Goal: Transaction & Acquisition: Obtain resource

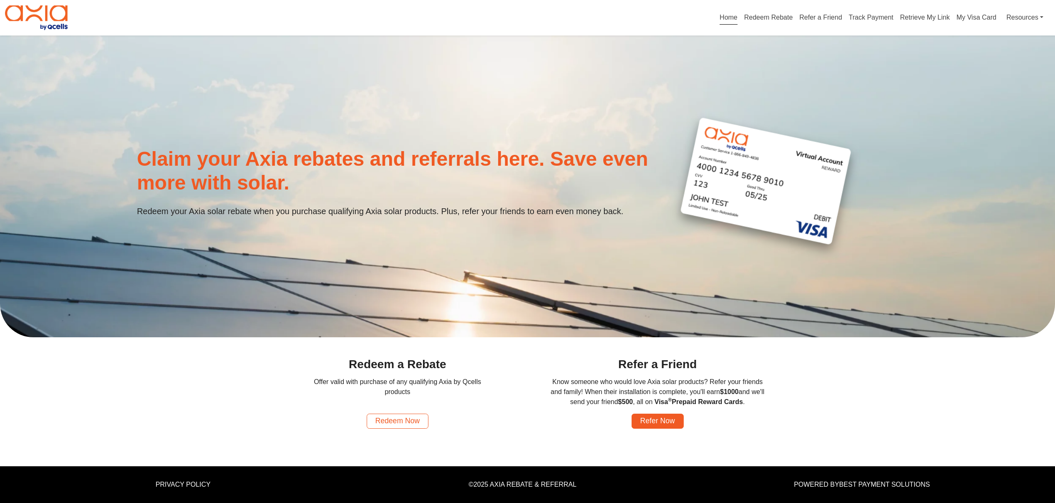
click at [401, 429] on link "Redeem Now" at bounding box center [398, 421] width 62 height 15
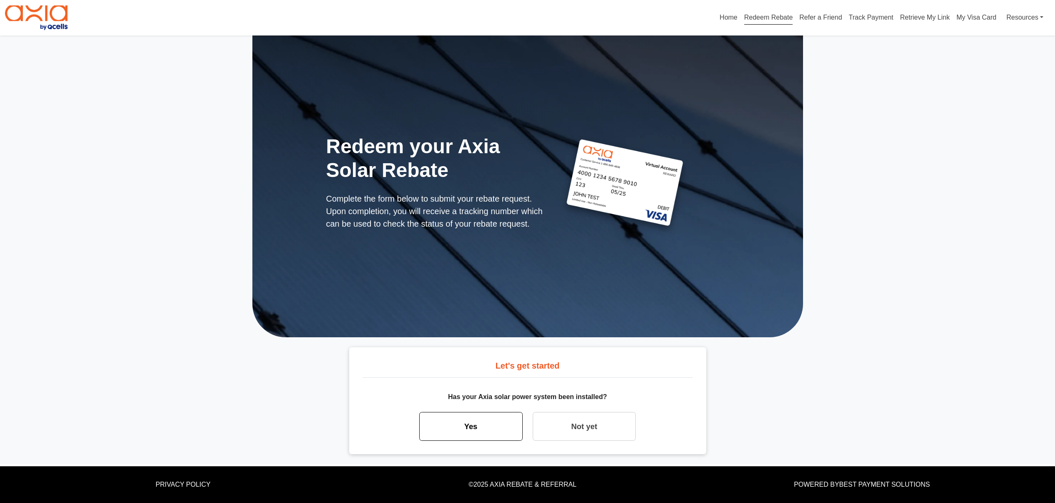
click at [495, 441] on link "Yes" at bounding box center [470, 426] width 103 height 29
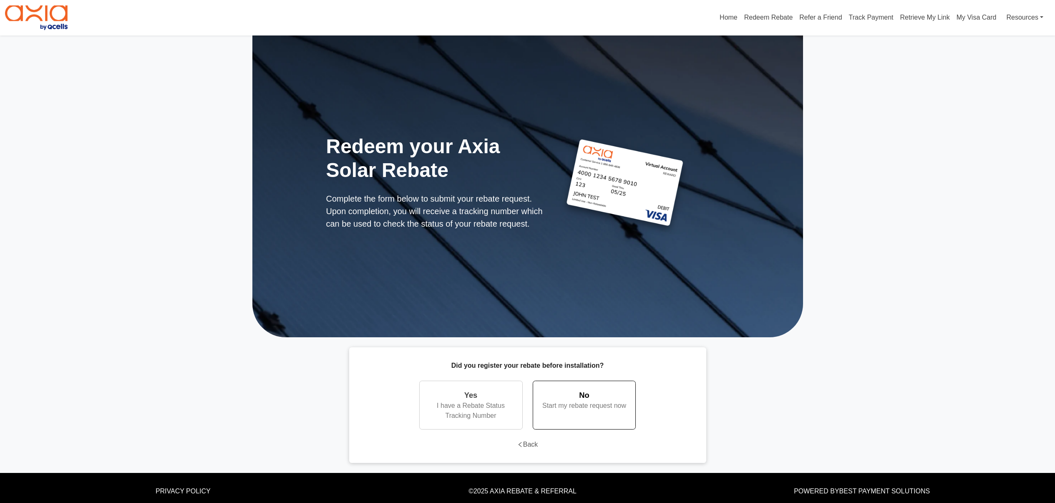
click at [570, 411] on div "Start my rebate request now" at bounding box center [585, 406] width 86 height 10
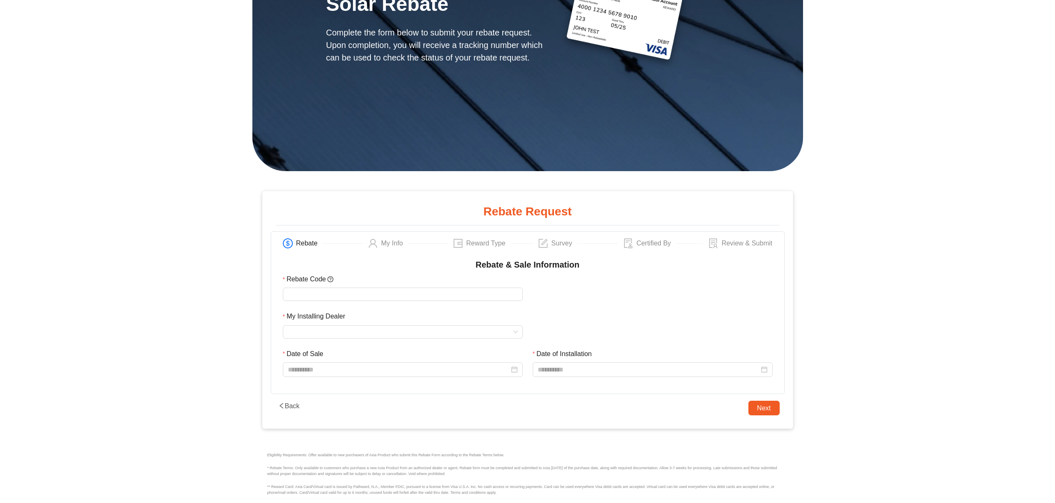
scroll to position [167, 0]
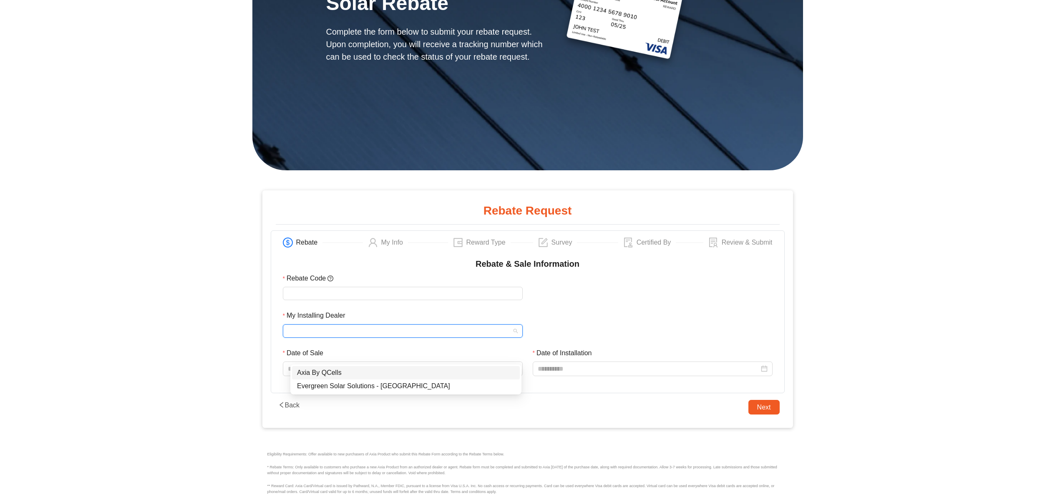
click at [326, 337] on input "My Installing Dealer" at bounding box center [403, 331] width 230 height 13
click at [964, 346] on main "Redeem your Axia Solar Rebate Complete the form below to submit your rebate req…" at bounding box center [527, 204] width 1055 height 670
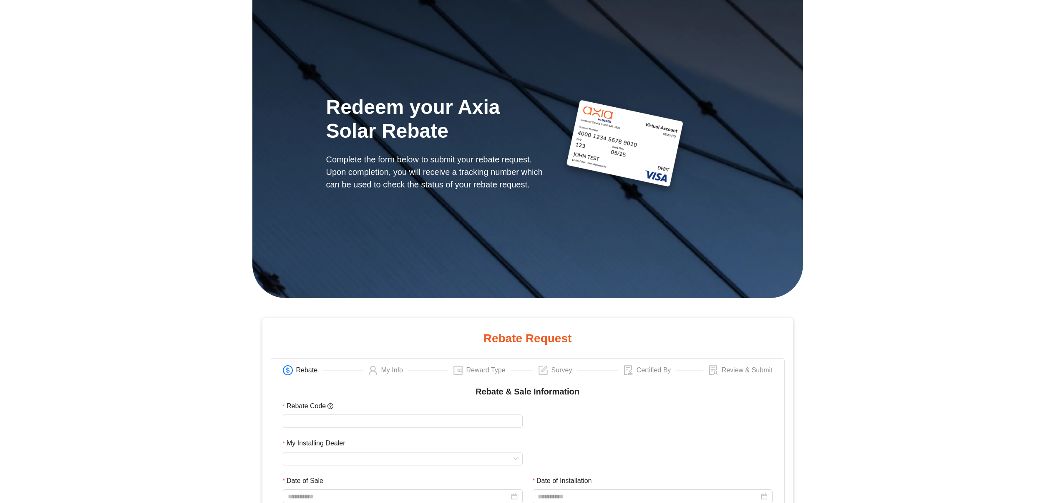
scroll to position [0, 0]
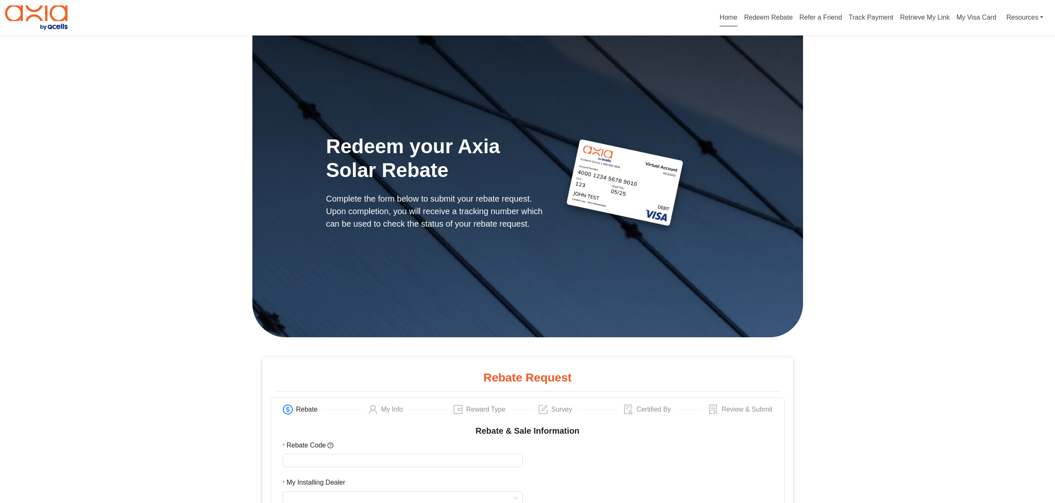
click at [720, 18] on link "Home" at bounding box center [729, 19] width 18 height 10
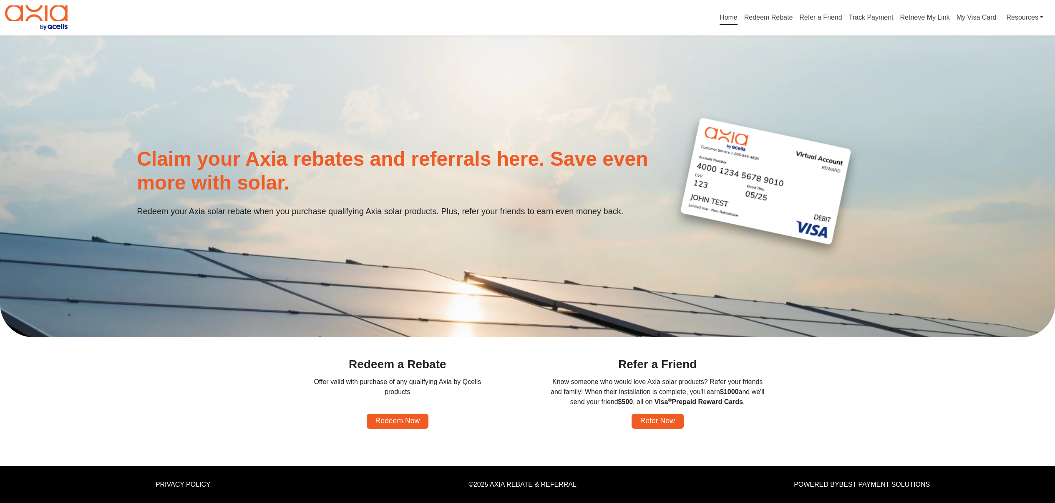
scroll to position [3, 0]
click at [265, 155] on h1 "Claim your Axia rebates and referrals here. Save even more with solar." at bounding box center [396, 171] width 518 height 48
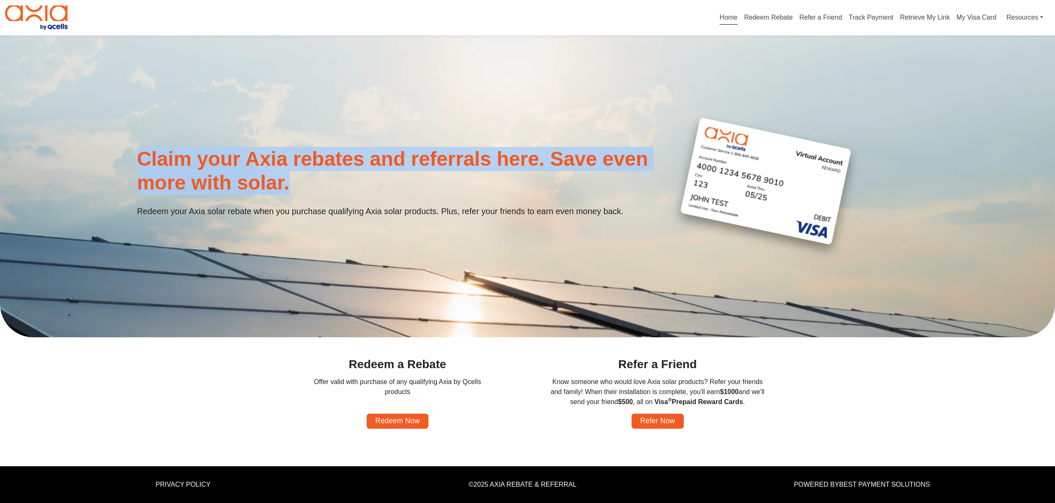
drag, startPoint x: 467, startPoint y: 176, endPoint x: 81, endPoint y: 156, distance: 386.9
click at [75, 154] on div "Claim your Axia rebates and referrals here. Save even more with solar. Redeem y…" at bounding box center [527, 186] width 1055 height 159
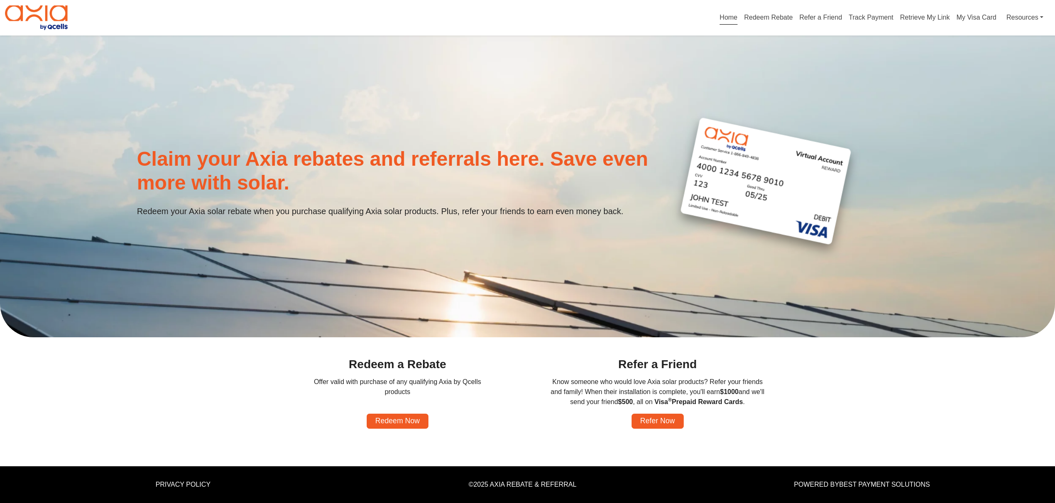
click at [248, 217] on p "Redeem your Axia solar rebate when you purchase qualifying Axia solar products.…" at bounding box center [396, 211] width 518 height 13
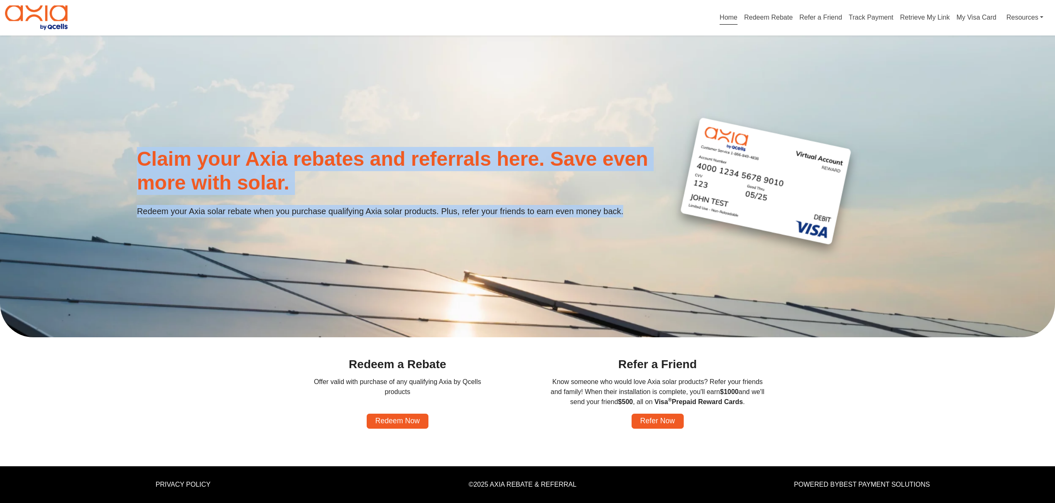
drag, startPoint x: 193, startPoint y: 222, endPoint x: 89, endPoint y: 144, distance: 129.9
click at [89, 144] on div "Claim your Axia rebates and referrals here. Save even more with solar. Redeem y…" at bounding box center [527, 186] width 1055 height 159
copy div "Claim your Axia rebates and referrals here. Save even more with solar. Redeem y…"
click at [745, 18] on link "Redeem Rebate" at bounding box center [768, 19] width 49 height 10
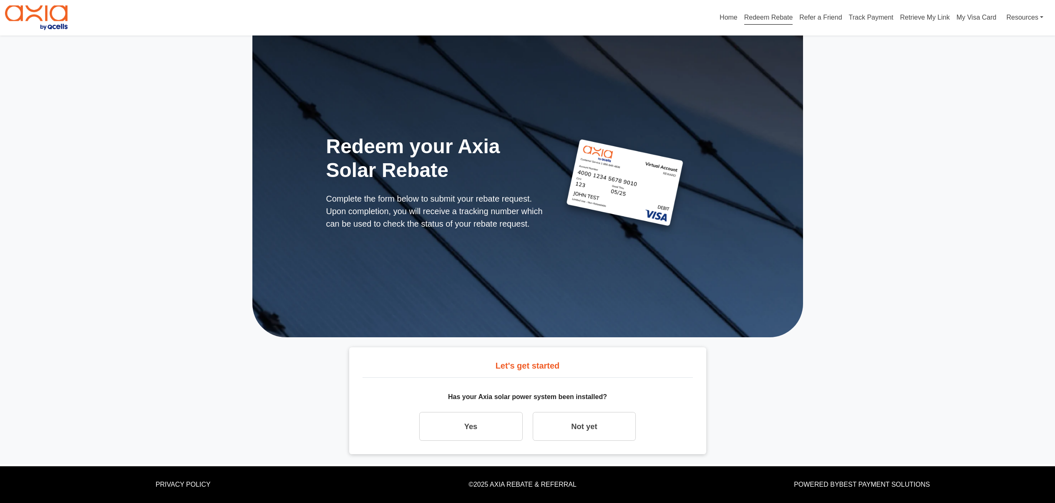
scroll to position [3, 0]
click at [476, 441] on link "Yes" at bounding box center [470, 426] width 103 height 29
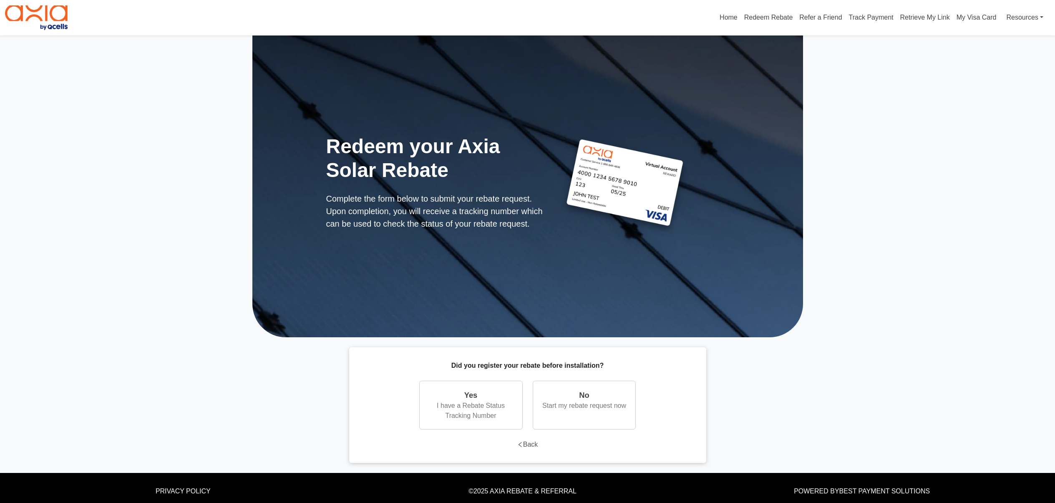
click at [476, 430] on link "Yes I have a Rebate Status Tracking Number" at bounding box center [470, 405] width 103 height 49
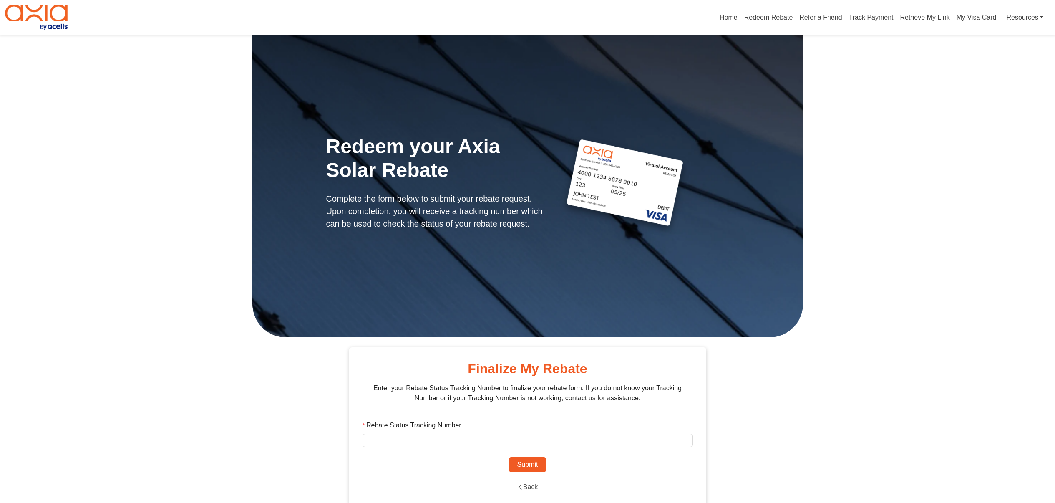
click at [746, 24] on link "Redeem Rebate" at bounding box center [768, 19] width 49 height 10
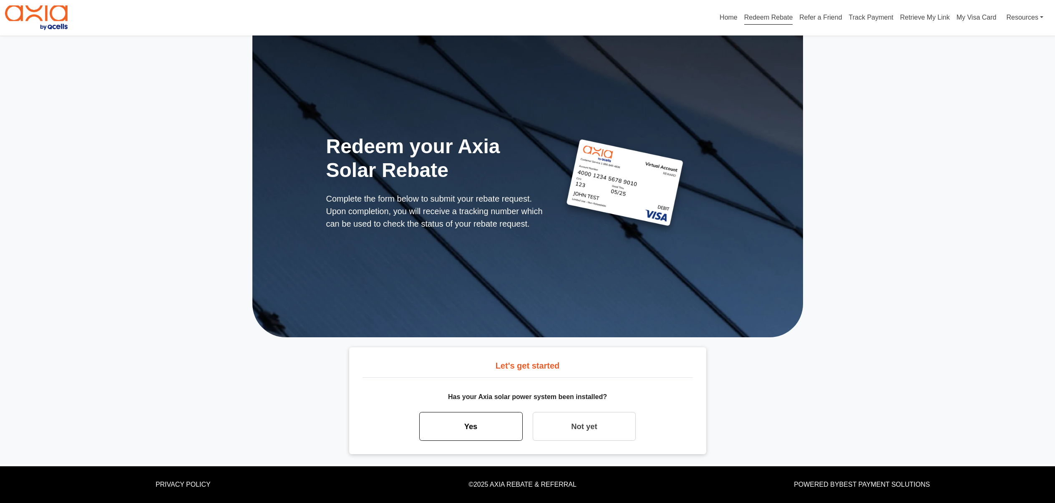
click at [485, 441] on link "Yes" at bounding box center [470, 426] width 103 height 29
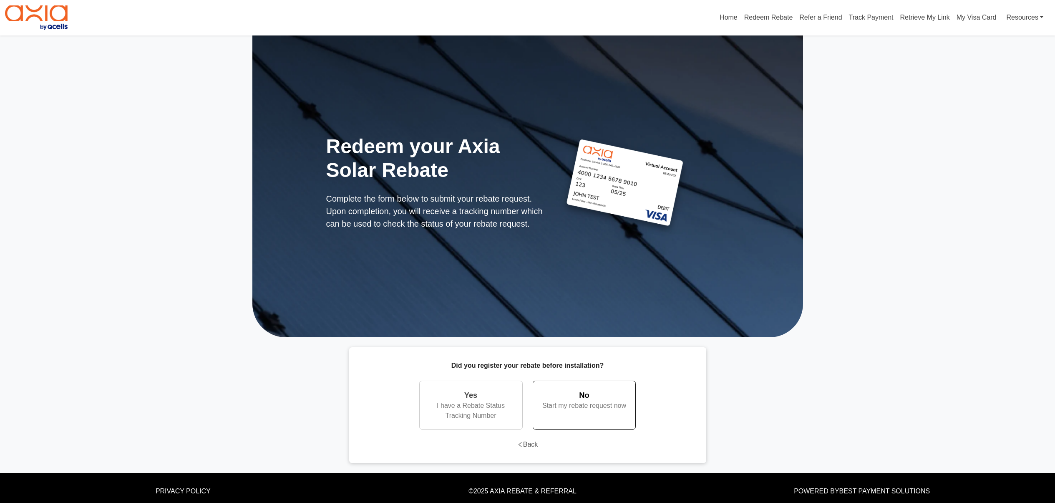
click at [600, 411] on div "Start my rebate request now" at bounding box center [585, 406] width 86 height 10
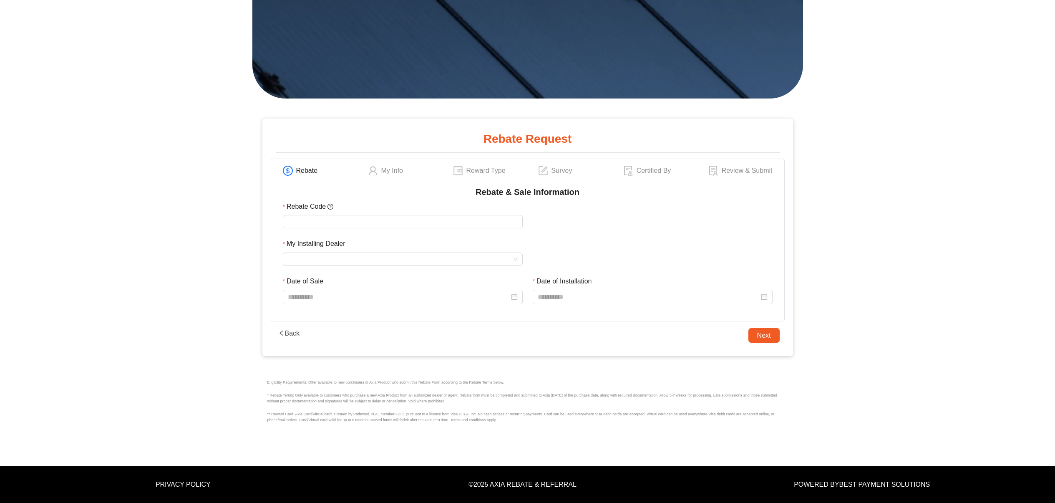
scroll to position [318, 0]
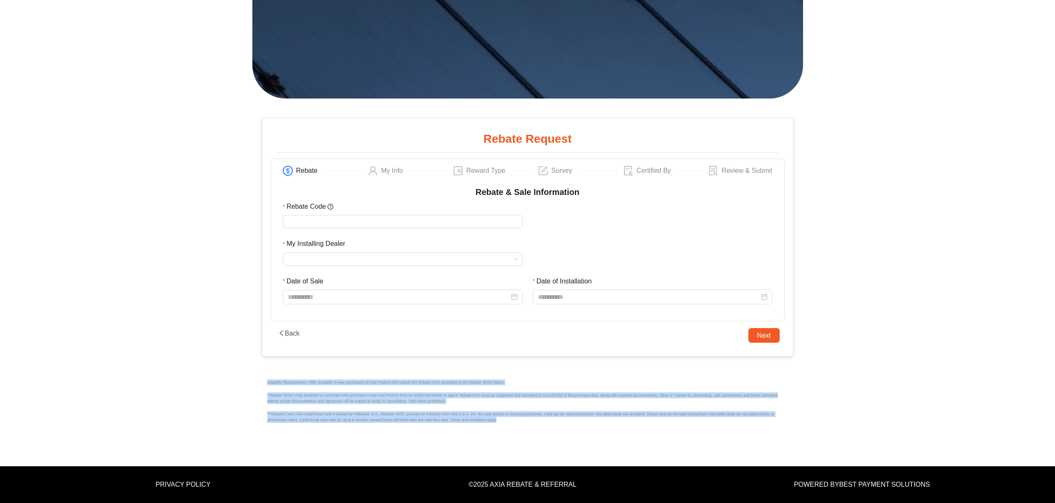
drag, startPoint x: 308, startPoint y: 397, endPoint x: 265, endPoint y: 358, distance: 58.8
click at [244, 328] on main "Redeem your Axia Solar Rebate Complete the form below to submit your rebate req…" at bounding box center [527, 132] width 1055 height 670
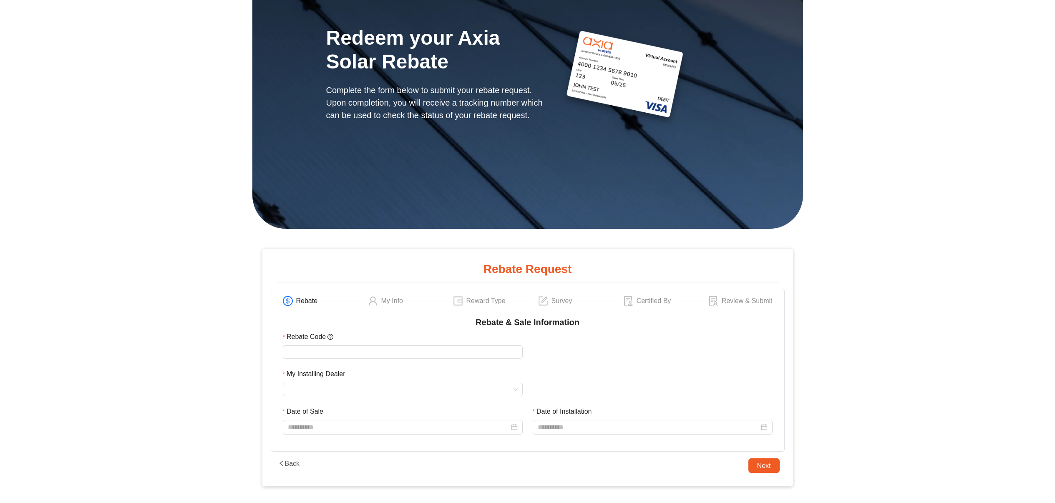
scroll to position [0, 0]
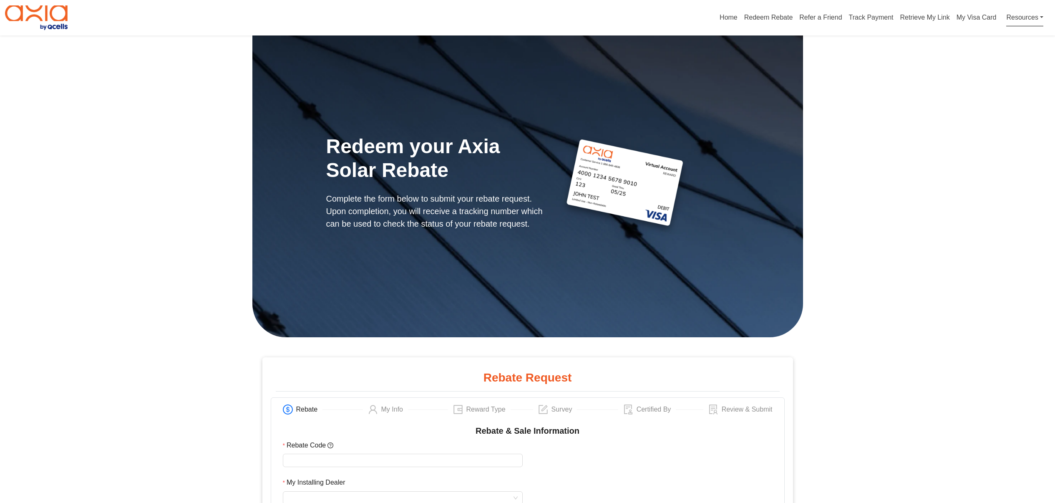
click at [1027, 18] on link "Resources" at bounding box center [1025, 17] width 37 height 17
click at [1009, 43] on div "Rebate FAQs" at bounding box center [1013, 38] width 53 height 10
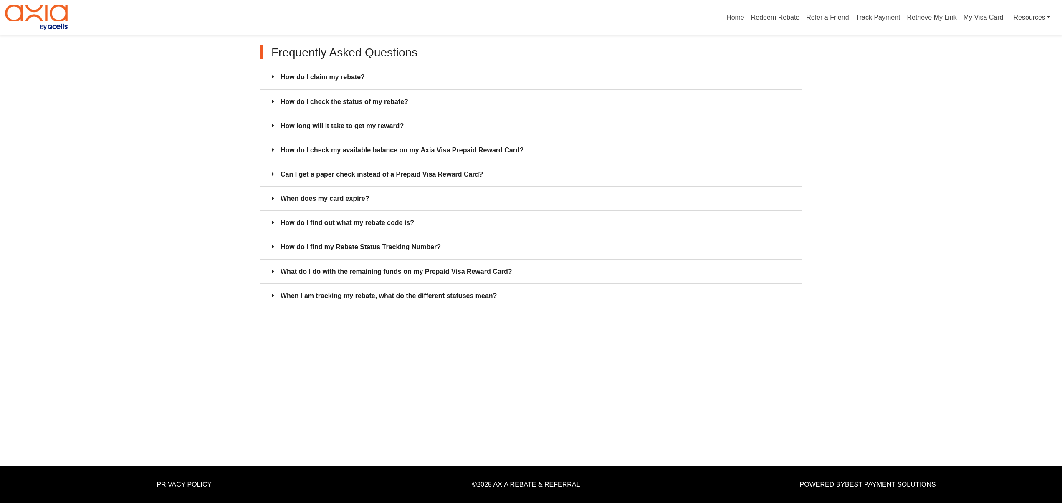
click at [1030, 18] on link "Resources" at bounding box center [1031, 17] width 37 height 17
click at [1021, 55] on div "Referral FAQs" at bounding box center [1020, 51] width 53 height 10
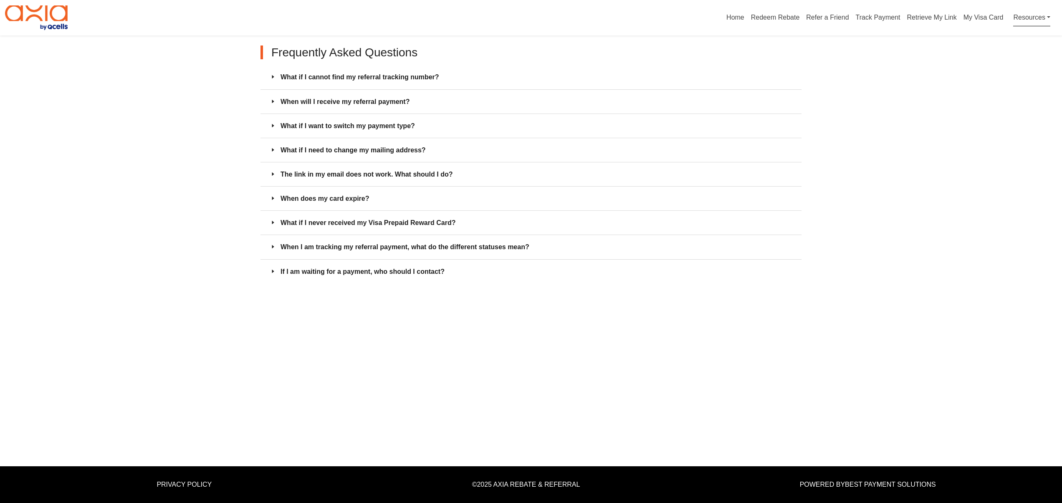
click at [1019, 10] on link "Resources" at bounding box center [1031, 17] width 37 height 17
click at [994, 69] on div "Contact Us" at bounding box center [1020, 64] width 53 height 10
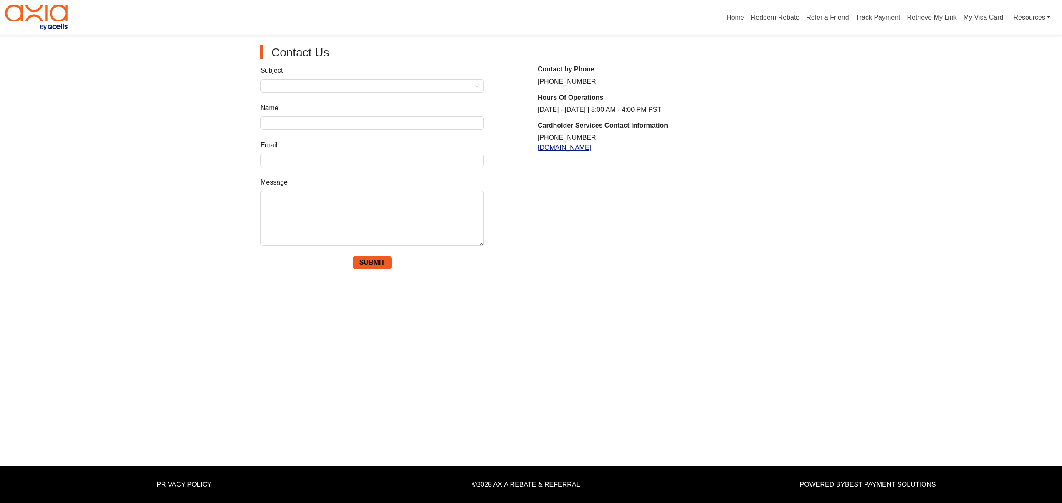
click at [726, 23] on link "Home" at bounding box center [735, 19] width 18 height 10
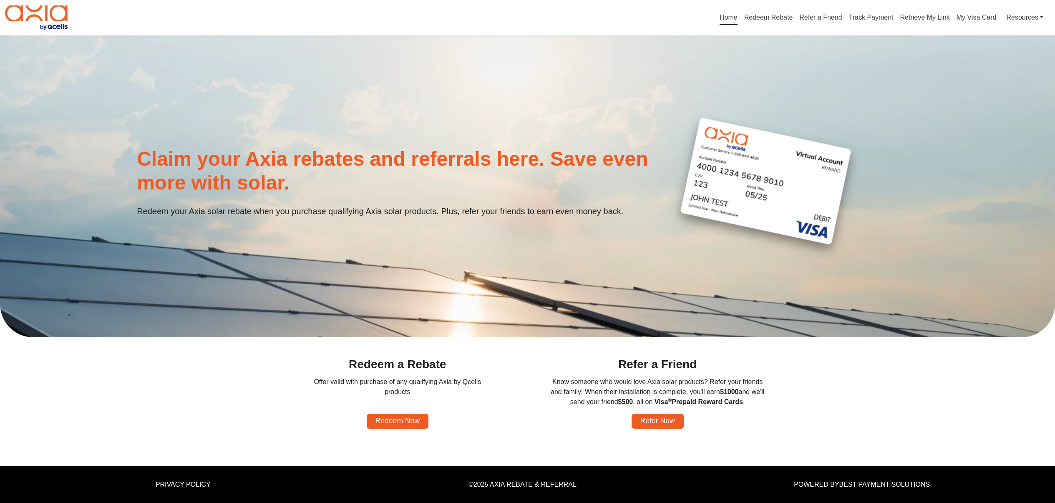
click at [750, 23] on link "Redeem Rebate" at bounding box center [768, 19] width 49 height 10
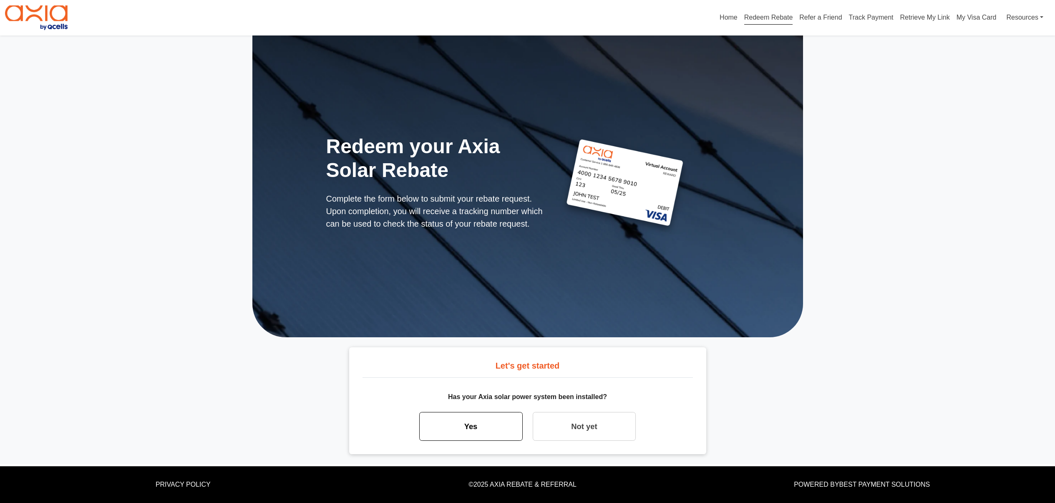
click at [467, 441] on link "Yes" at bounding box center [470, 426] width 103 height 29
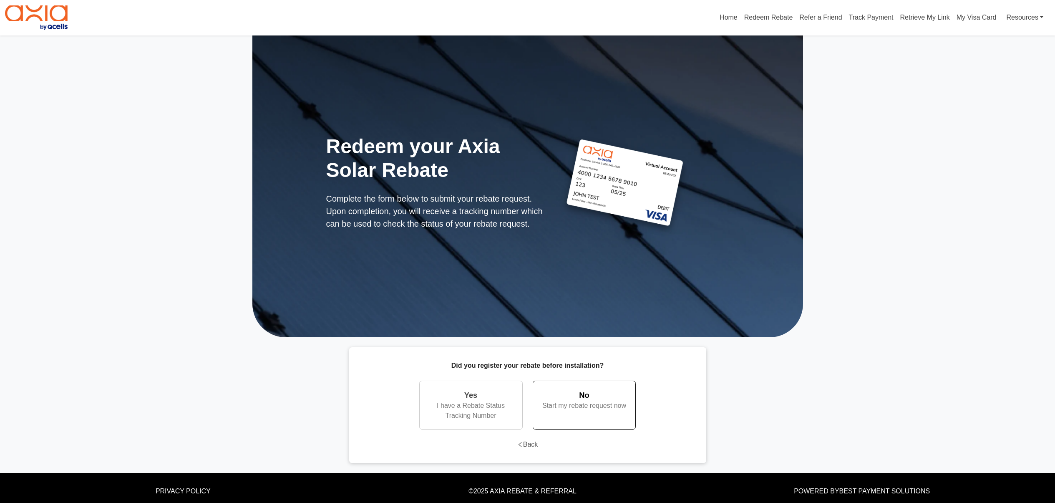
click at [603, 411] on div "Start my rebate request now" at bounding box center [585, 406] width 86 height 10
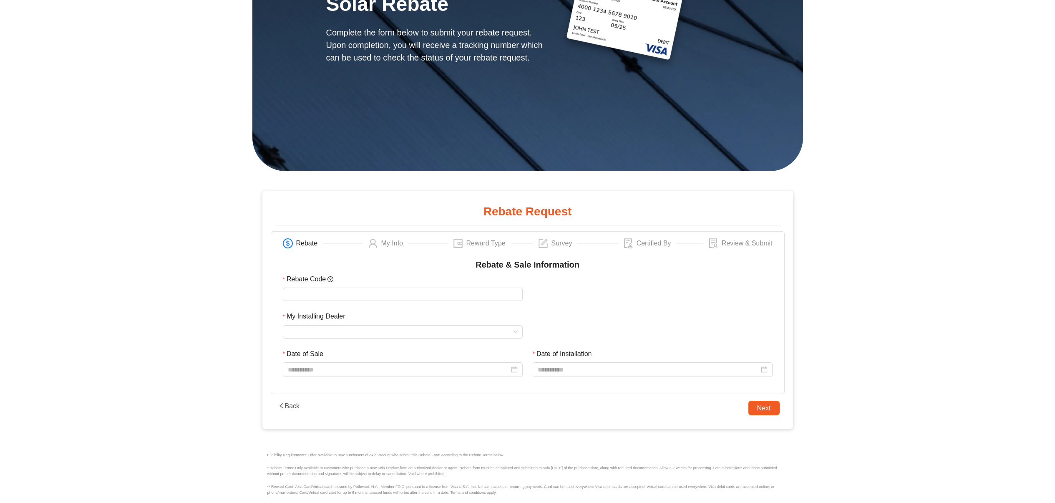
scroll to position [167, 0]
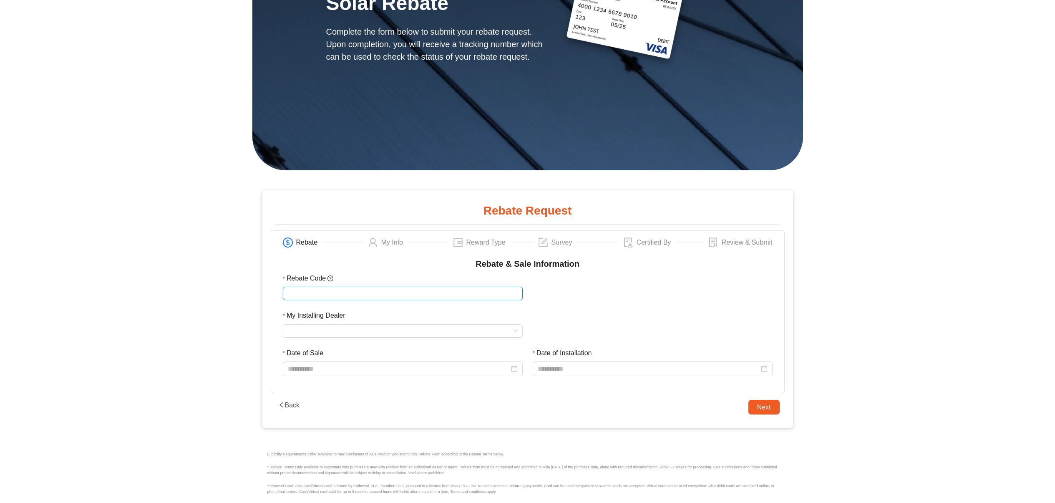
click at [365, 300] on input "Rebate Code" at bounding box center [403, 293] width 240 height 13
type input "********"
click at [330, 347] on div "My Installing Dealer" at bounding box center [403, 328] width 250 height 37
click at [331, 337] on input "My Installing Dealer" at bounding box center [403, 331] width 230 height 13
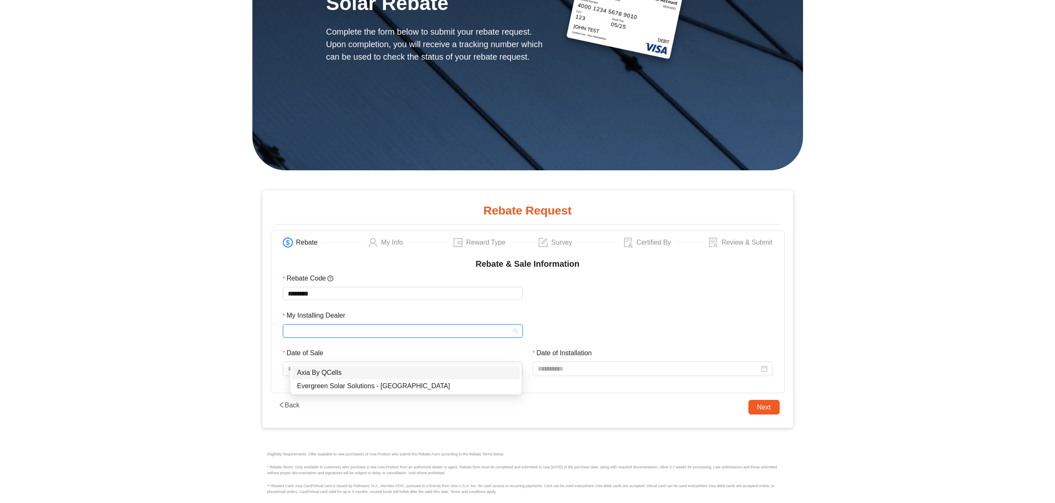
click at [315, 373] on div "Axia By QCells" at bounding box center [406, 372] width 218 height 10
click at [313, 374] on input "Date of Sale" at bounding box center [399, 368] width 222 height 10
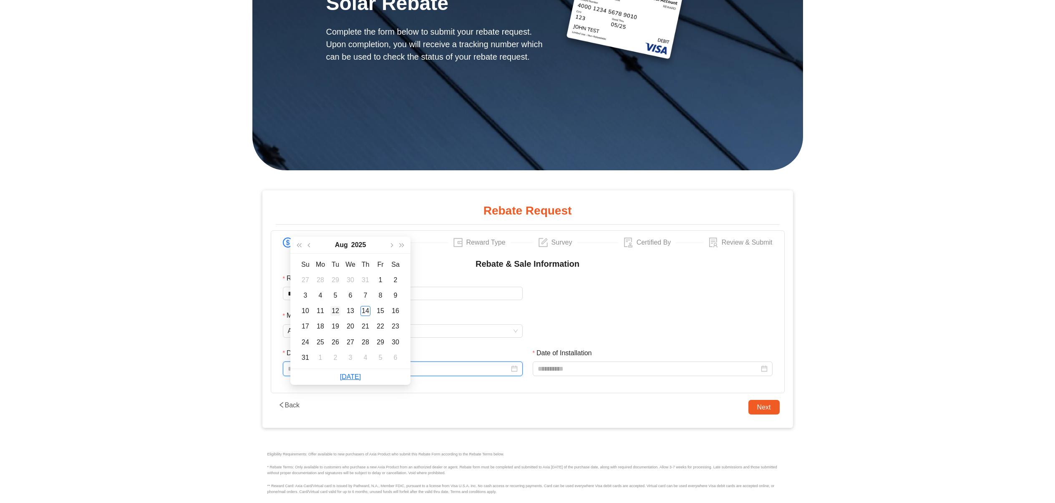
type input "**********"
click at [336, 310] on div "12" at bounding box center [336, 311] width 10 height 10
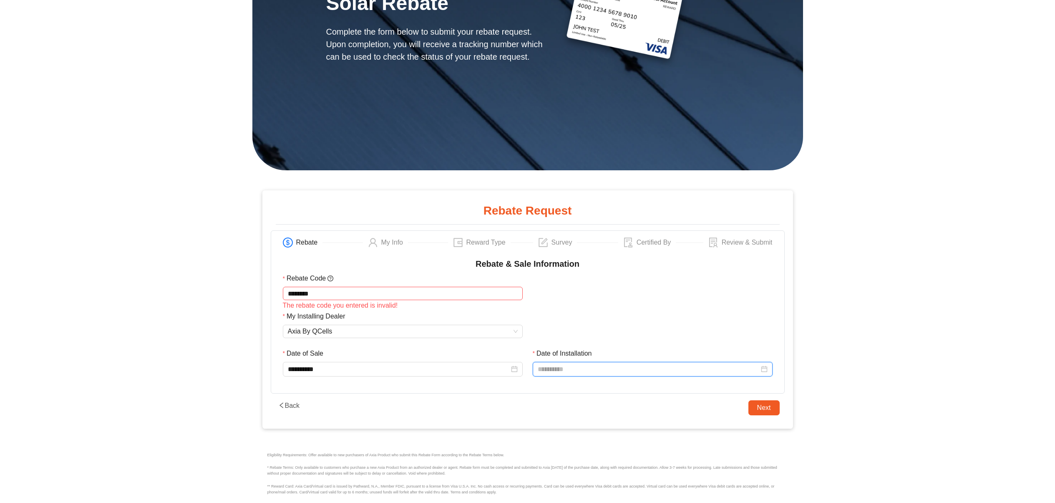
click at [608, 374] on input "Date of Installation" at bounding box center [649, 369] width 222 height 10
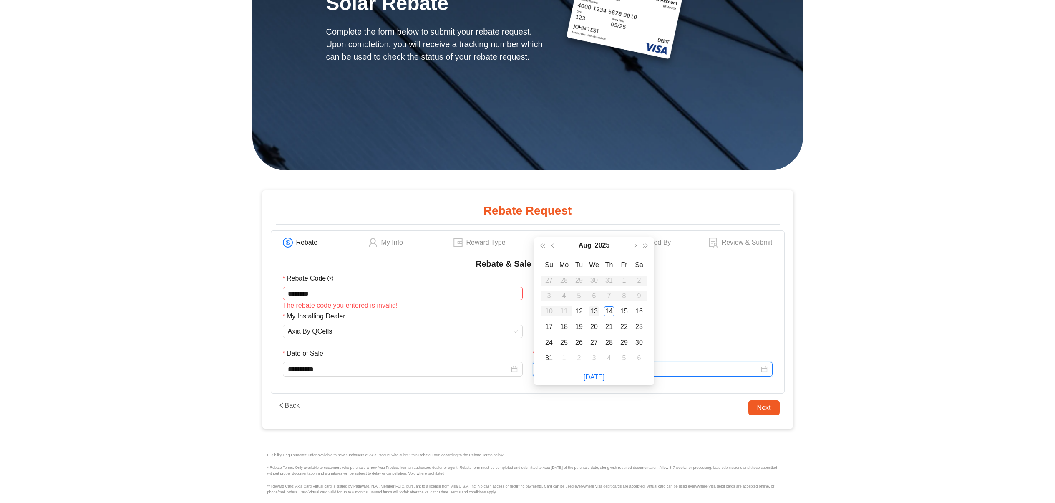
type input "**********"
drag, startPoint x: 591, startPoint y: 310, endPoint x: 593, endPoint y: 323, distance: 12.6
click at [591, 310] on div "13" at bounding box center [594, 311] width 10 height 10
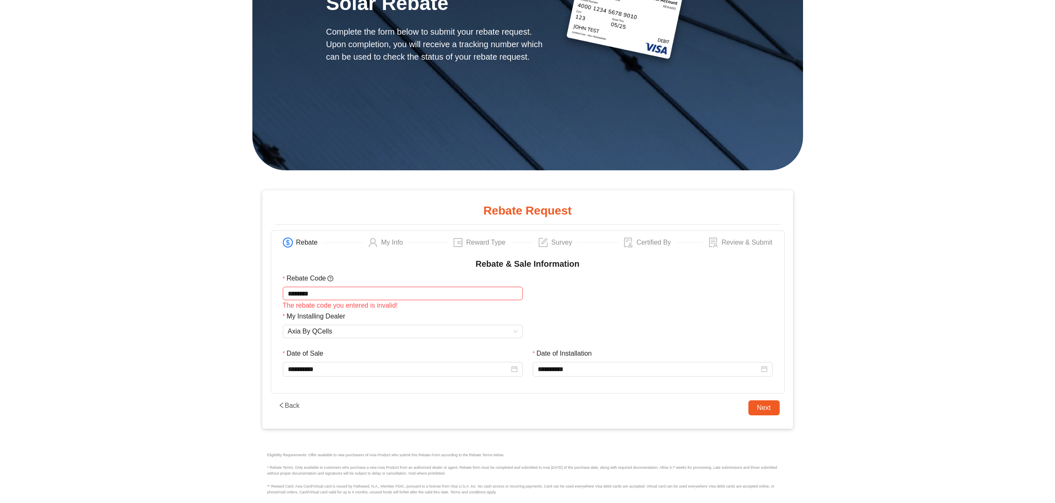
click at [317, 300] on input "********" at bounding box center [403, 293] width 240 height 13
drag, startPoint x: 332, startPoint y: 320, endPoint x: 269, endPoint y: 315, distance: 63.3
click at [269, 315] on div "**********" at bounding box center [527, 309] width 531 height 238
type input "*"
